Goal: Transaction & Acquisition: Download file/media

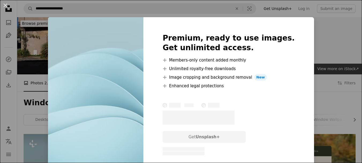
scroll to position [108, 0]
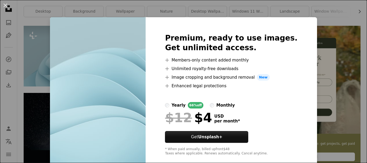
click at [324, 31] on div "An X shape Premium, ready to use images. Get unlimited access. A plus sign Memb…" at bounding box center [183, 81] width 367 height 163
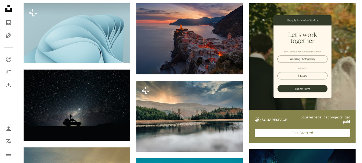
scroll to position [272, 0]
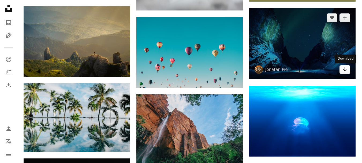
click at [347, 70] on icon "Arrow pointing down" at bounding box center [345, 69] width 4 height 6
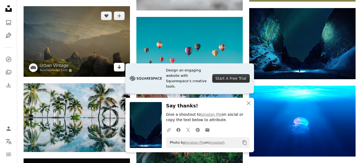
click at [119, 68] on icon "Arrow pointing down" at bounding box center [119, 67] width 4 height 6
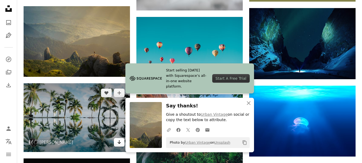
click at [119, 142] on icon "Arrow pointing down" at bounding box center [119, 142] width 4 height 6
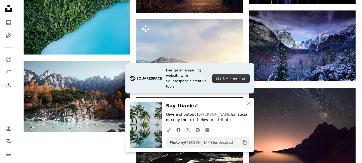
scroll to position [504, 0]
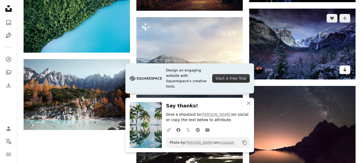
click at [350, 71] on link "Arrow pointing down" at bounding box center [345, 69] width 11 height 9
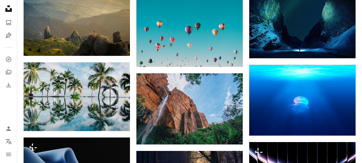
scroll to position [296, 0]
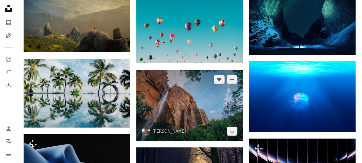
click at [233, 136] on img at bounding box center [190, 105] width 107 height 71
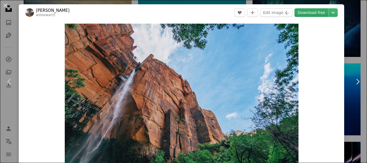
click at [303, 13] on link "Download free" at bounding box center [311, 12] width 34 height 9
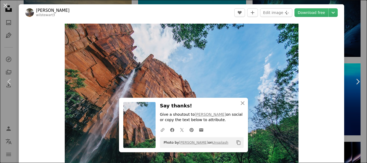
drag, startPoint x: 366, startPoint y: 21, endPoint x: 366, endPoint y: 38, distance: 16.9
click at [348, 15] on div "An X shape Chevron left Chevron right An X shape Close Say thanks! Give a shout…" at bounding box center [183, 81] width 367 height 163
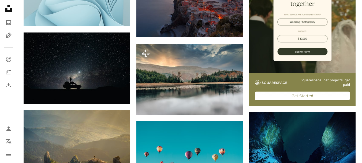
scroll to position [166, 0]
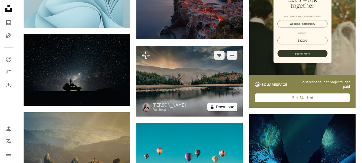
click at [224, 106] on button "A lock Download" at bounding box center [223, 106] width 30 height 9
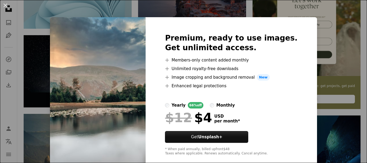
click at [343, 38] on div "An X shape Premium, ready to use images. Get unlimited access. A plus sign Memb…" at bounding box center [183, 81] width 367 height 163
